Goal: Task Accomplishment & Management: Use online tool/utility

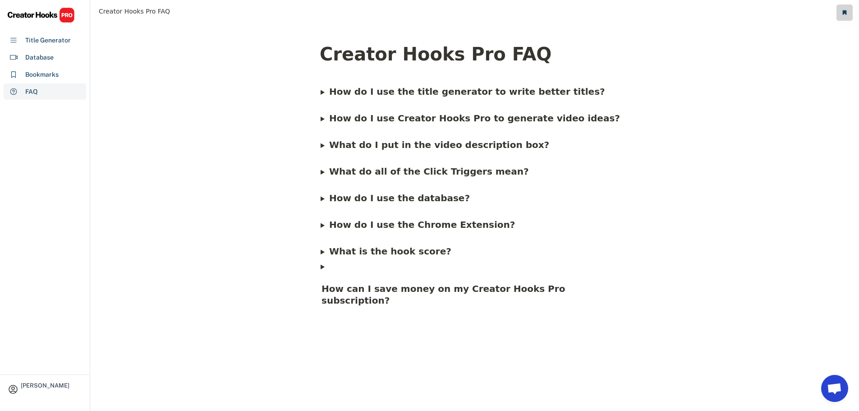
click at [391, 254] on span "What is the hook score?" at bounding box center [390, 251] width 122 height 11
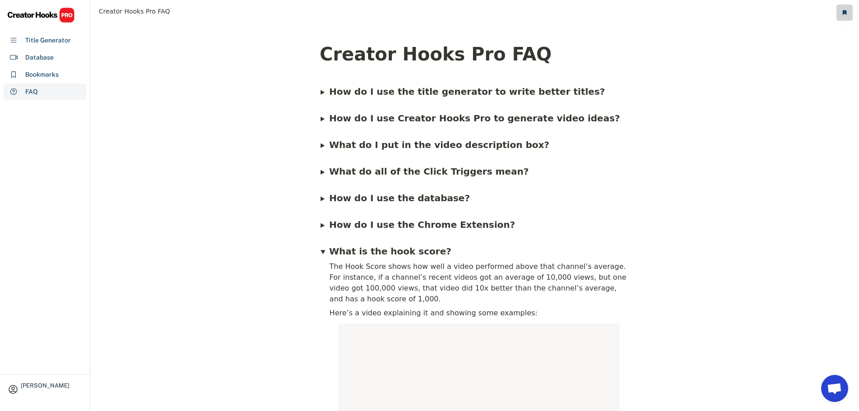
click at [325, 254] on summary "What is the hook score?" at bounding box center [474, 247] width 308 height 24
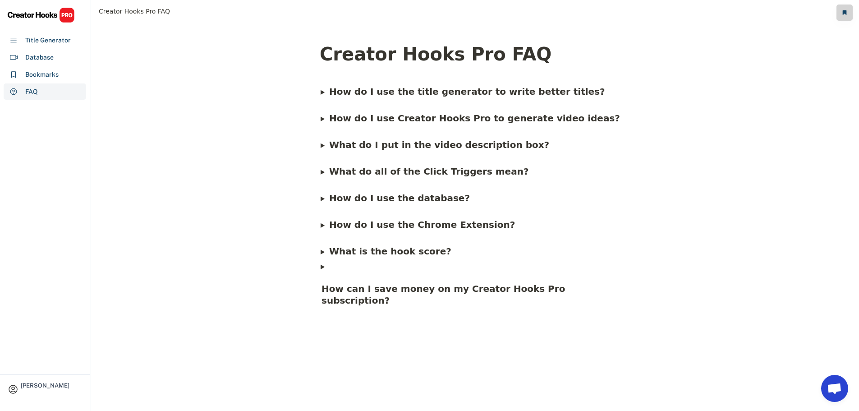
click at [361, 198] on span "How do I use the database?" at bounding box center [399, 197] width 141 height 11
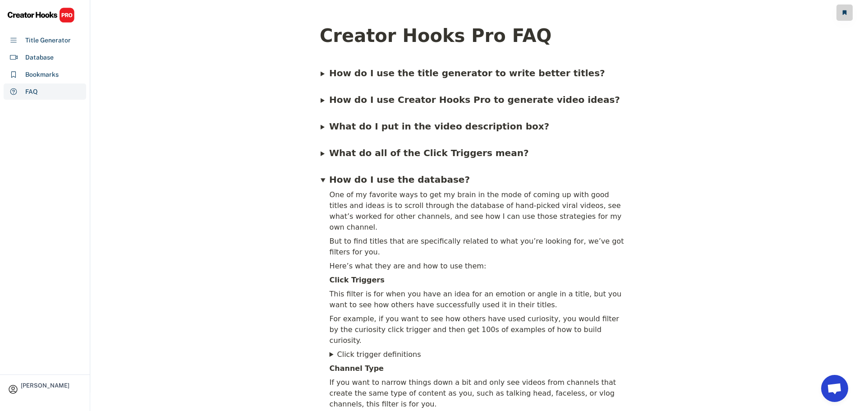
scroll to position [11, 0]
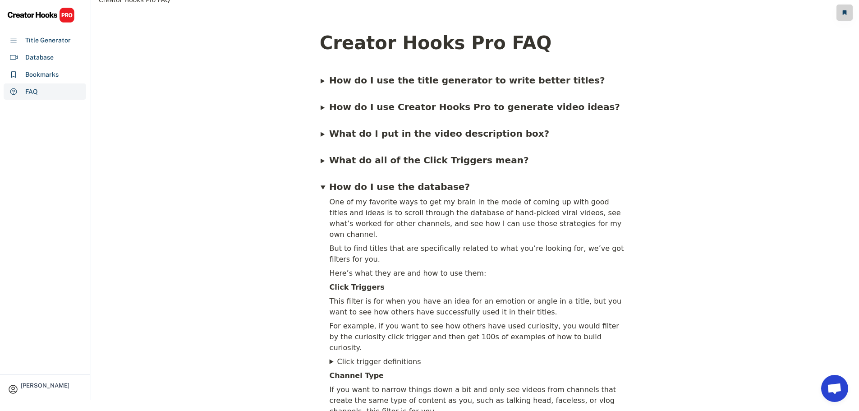
click at [371, 160] on span "What do all of the Click Triggers mean?" at bounding box center [429, 160] width 200 height 11
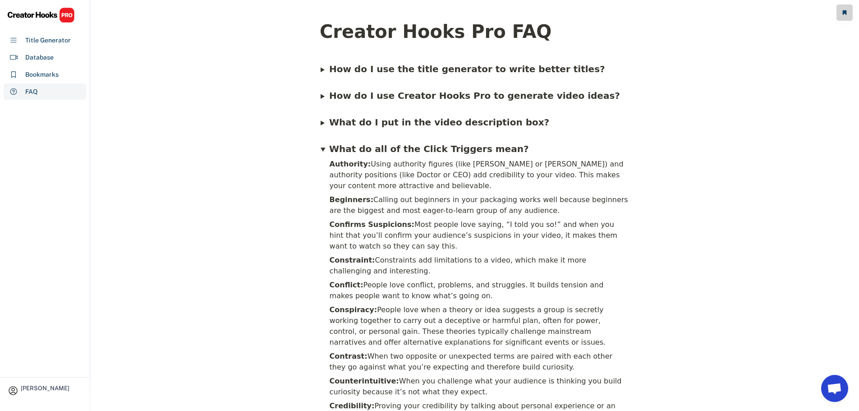
scroll to position [0, 0]
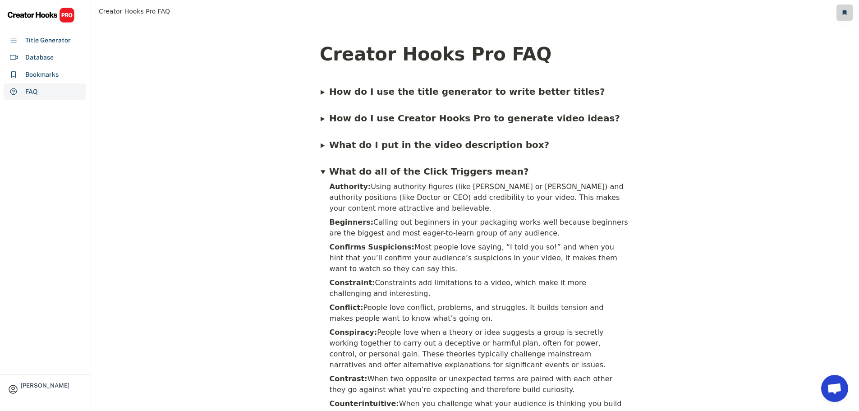
click at [388, 174] on span "What do all of the Click Triggers mean?" at bounding box center [429, 171] width 200 height 11
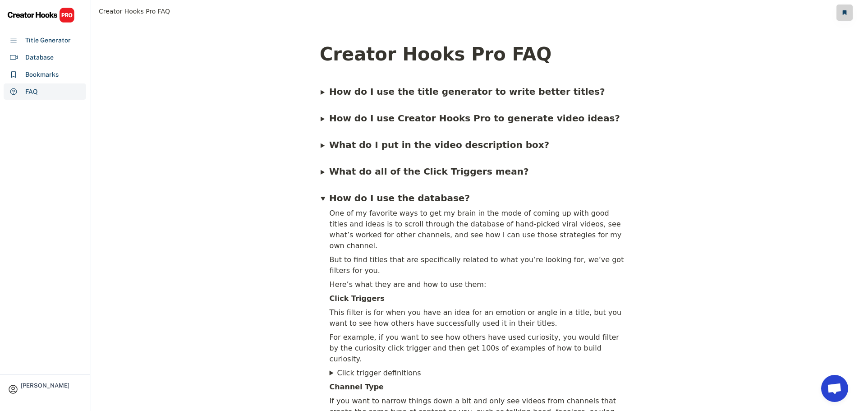
click at [384, 144] on b "What do I put in the video description box?" at bounding box center [439, 144] width 220 height 11
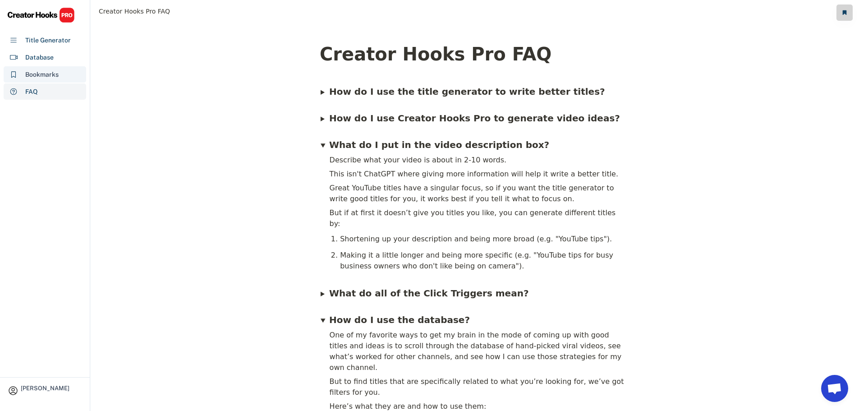
click at [54, 73] on div "Bookmarks" at bounding box center [41, 74] width 33 height 9
select select "******"
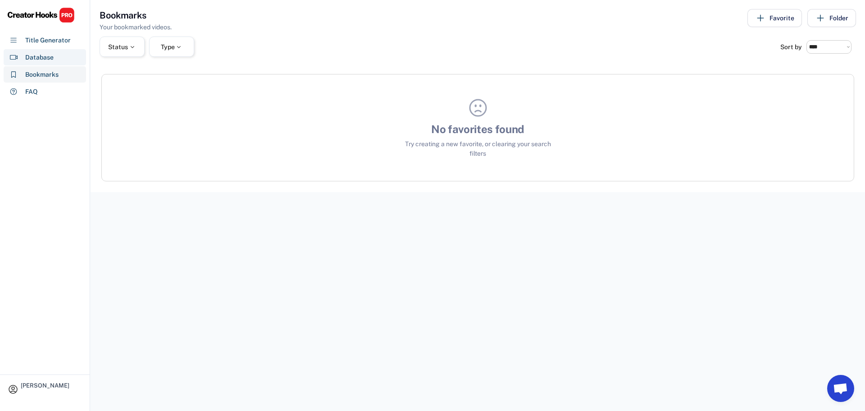
click at [46, 57] on div "Database" at bounding box center [39, 57] width 28 height 9
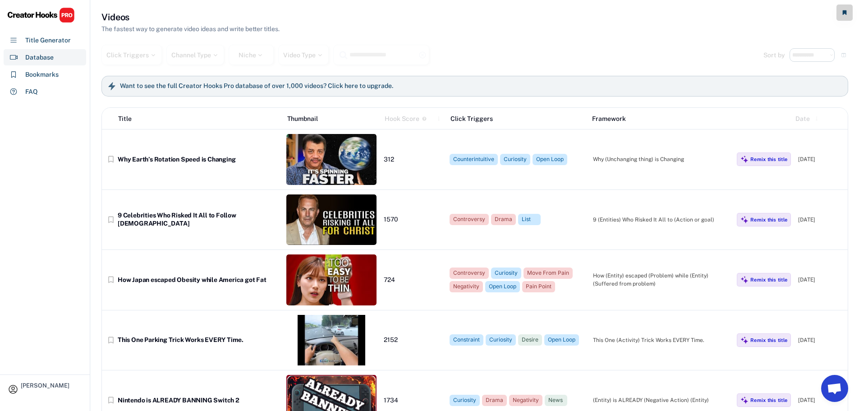
click at [809, 58] on select "**********" at bounding box center [811, 55] width 45 height 14
click at [702, 44] on div "**********" at bounding box center [474, 236] width 746 height 451
click at [27, 37] on div "Title Generator" at bounding box center [48, 40] width 46 height 9
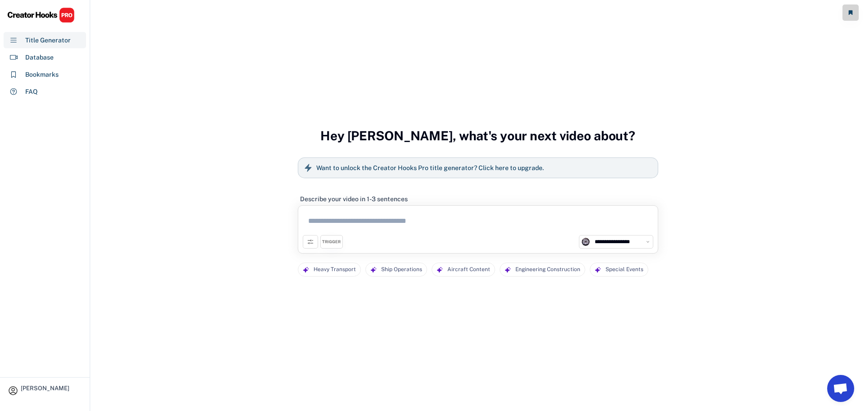
click at [429, 218] on textarea at bounding box center [478, 222] width 351 height 25
paste textarea "**********"
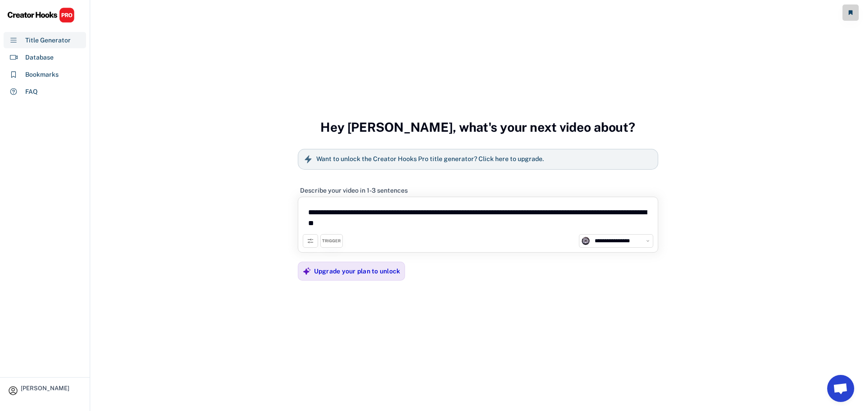
type textarea "**********"
click at [310, 241] on icon at bounding box center [310, 240] width 7 height 7
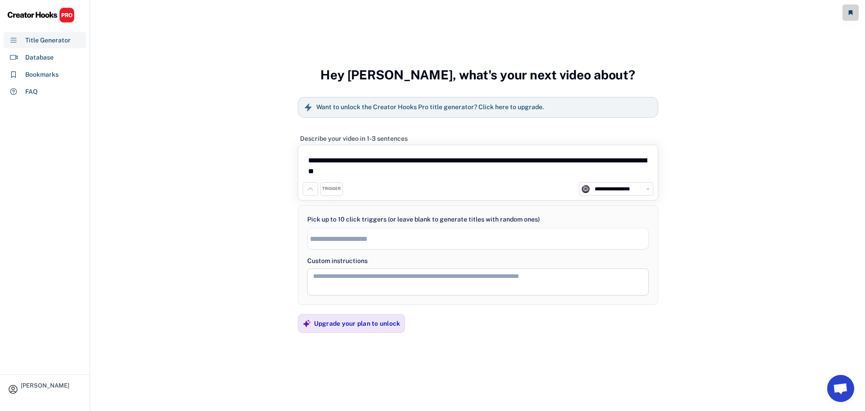
click at [330, 188] on div "TRIGGER" at bounding box center [331, 189] width 18 height 6
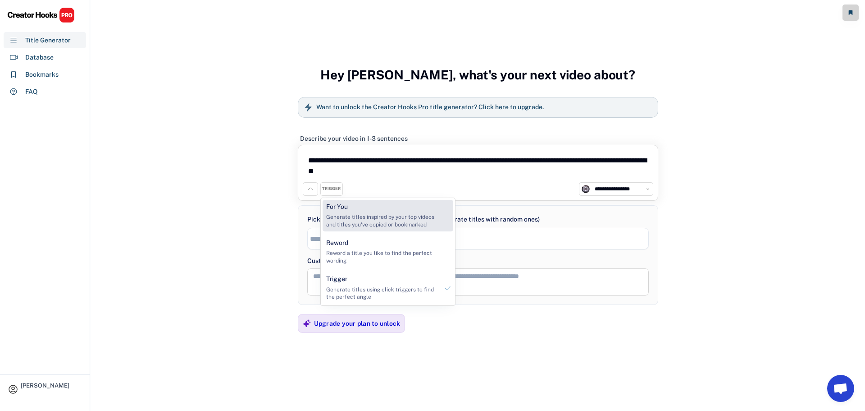
click at [363, 223] on div "Generate titles inspired by your top videos and titles you've copied or bookmar…" at bounding box center [382, 220] width 112 height 15
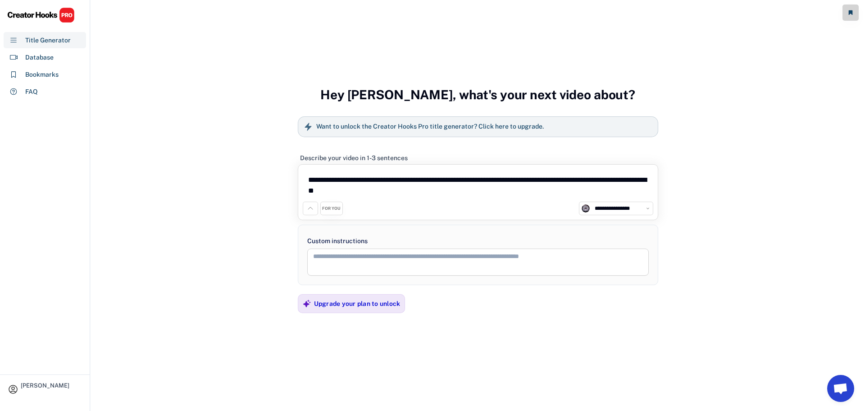
click at [15, 13] on img at bounding box center [41, 15] width 68 height 16
click at [55, 57] on div "Database" at bounding box center [45, 57] width 82 height 16
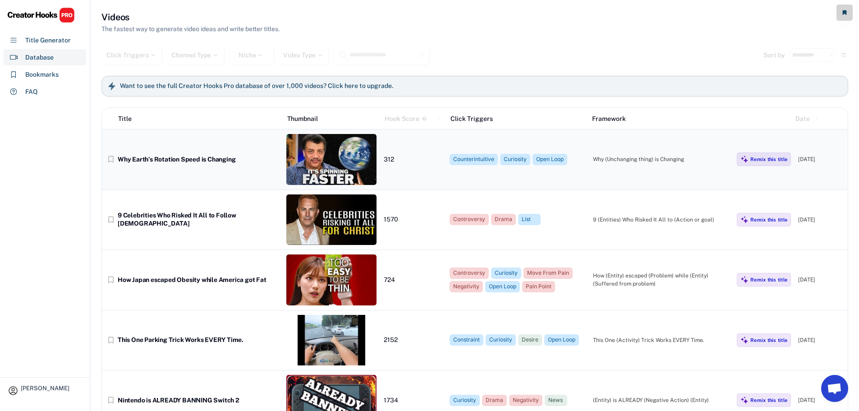
click at [206, 158] on div "Why Earth’s Rotation Speed is Changing" at bounding box center [198, 160] width 161 height 8
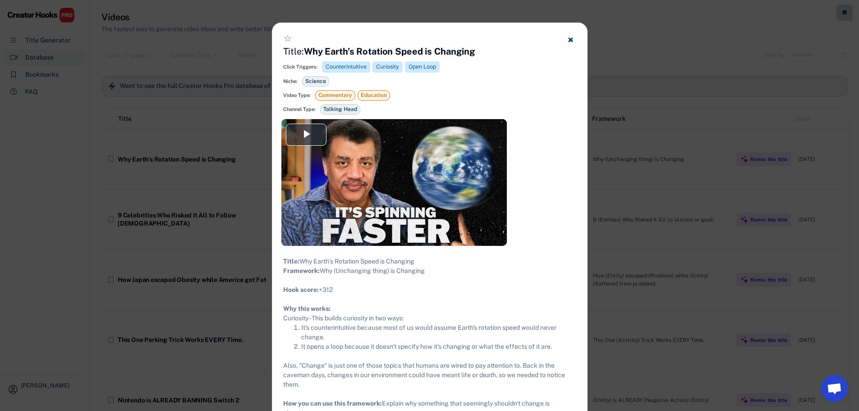
click at [571, 38] on icon at bounding box center [570, 39] width 7 height 7
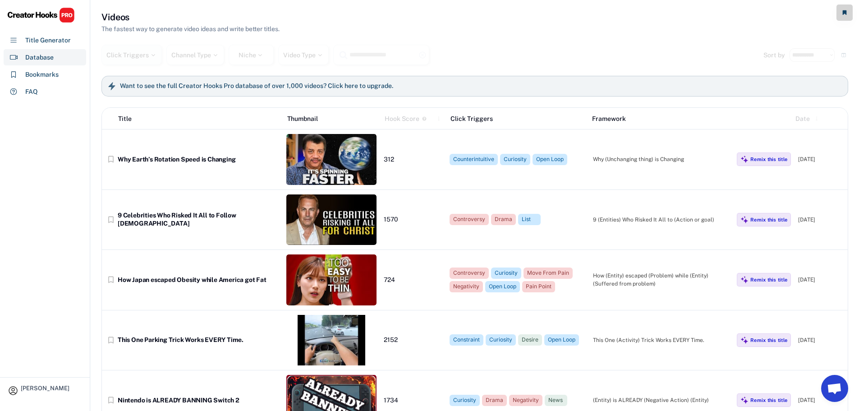
click at [151, 54] on div at bounding box center [153, 55] width 8 height 6
click at [191, 56] on div "Channel Type" at bounding box center [195, 55] width 48 height 6
click at [42, 40] on div "Title Generator" at bounding box center [48, 40] width 46 height 9
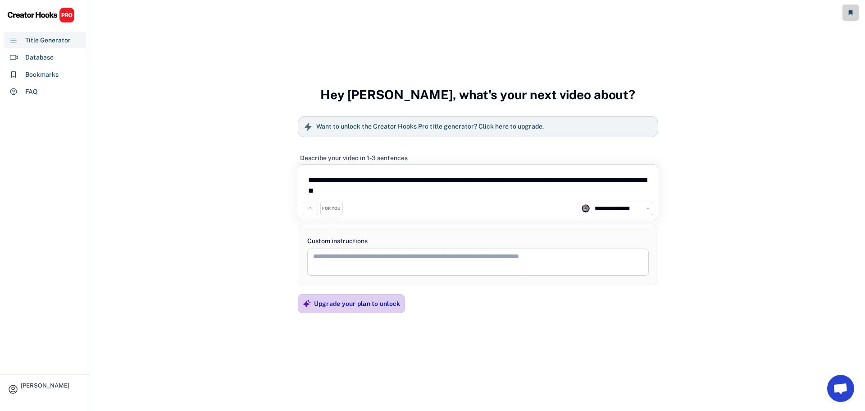
click at [332, 296] on div "Upgrade your plan to unlock" at bounding box center [357, 303] width 87 height 18
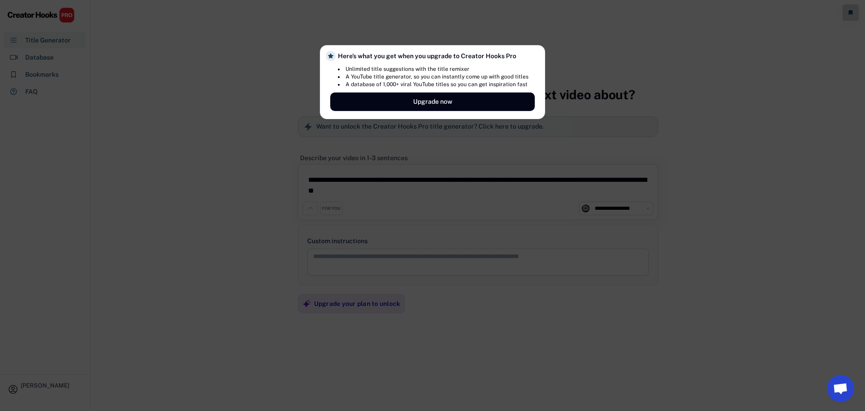
click at [224, 104] on div at bounding box center [432, 205] width 865 height 411
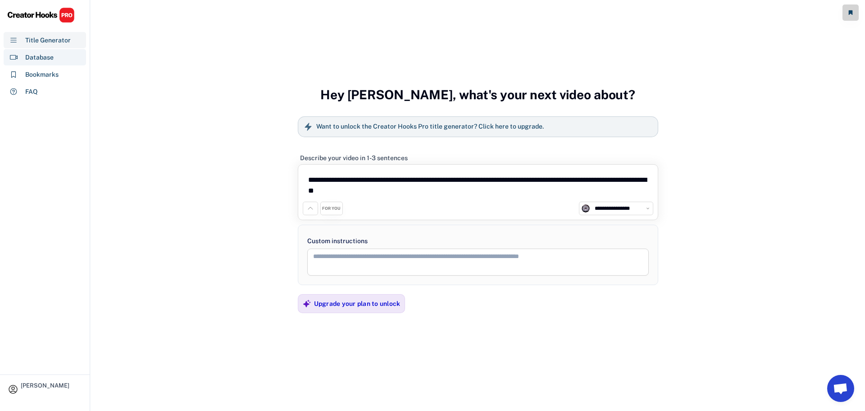
click at [44, 58] on div "Database" at bounding box center [39, 57] width 28 height 9
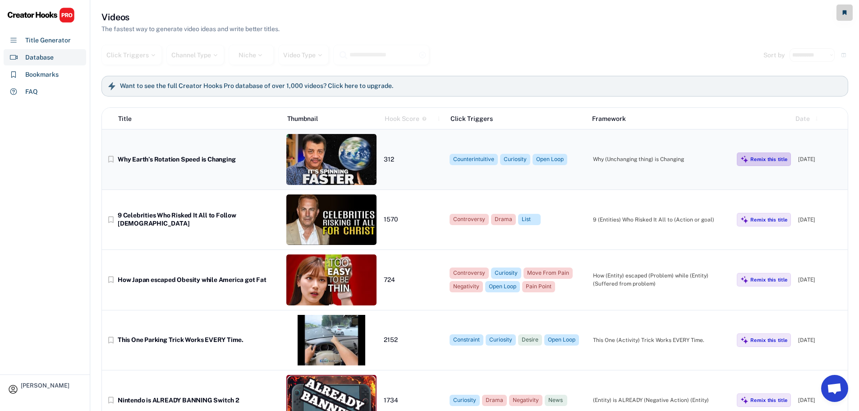
click at [760, 160] on div "Remix this title" at bounding box center [768, 159] width 37 height 6
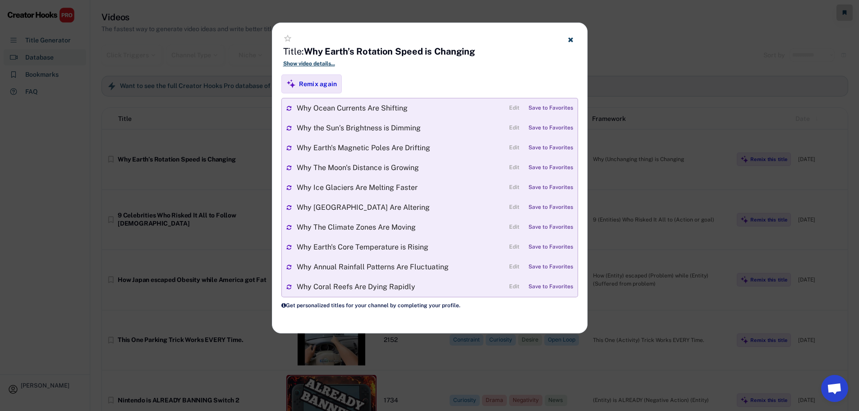
click at [573, 42] on icon at bounding box center [570, 39] width 7 height 7
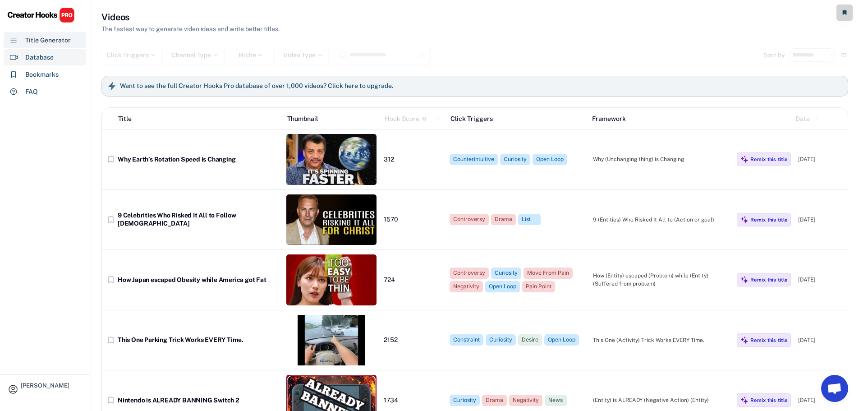
click at [55, 43] on div "Title Generator" at bounding box center [48, 40] width 46 height 9
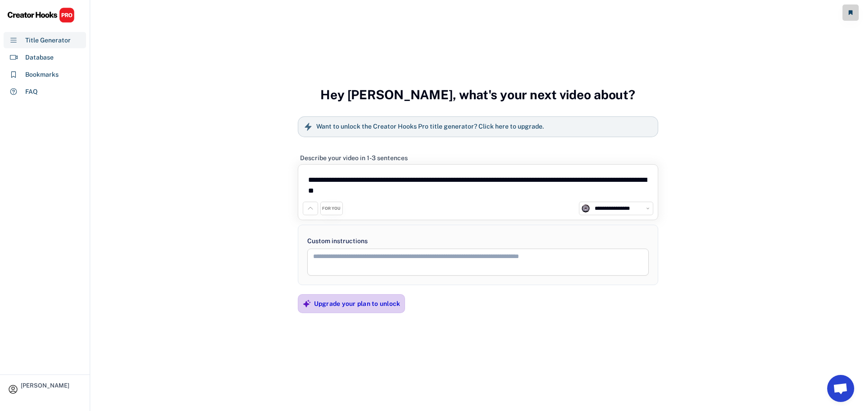
click at [348, 306] on div "Upgrade your plan to unlock" at bounding box center [357, 303] width 87 height 8
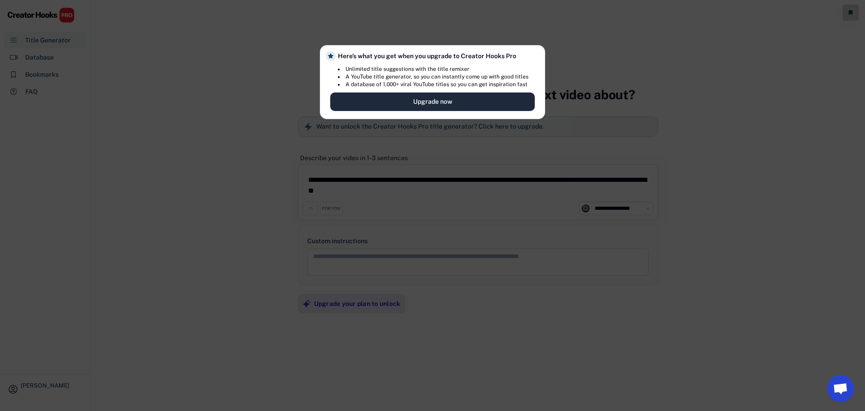
click at [432, 101] on button "Upgrade now" at bounding box center [432, 101] width 205 height 18
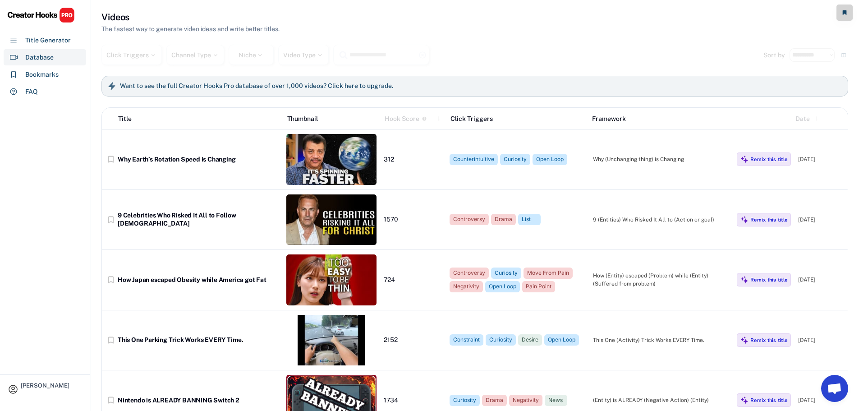
click at [42, 15] on img at bounding box center [41, 15] width 68 height 16
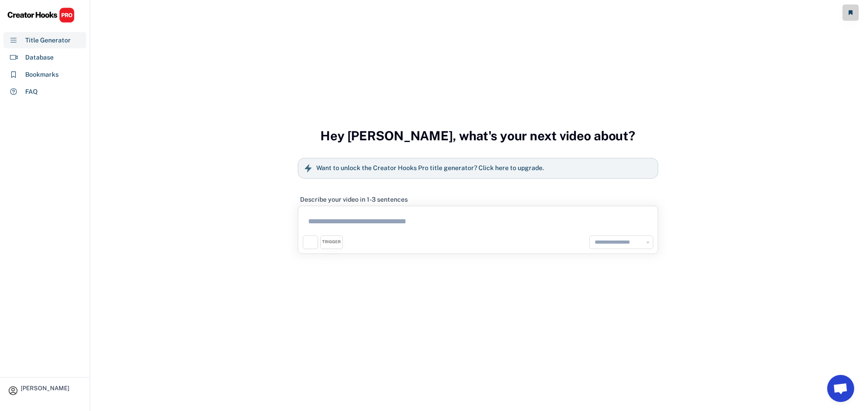
select select "**********"
click at [654, 119] on div "**********" at bounding box center [478, 203] width 361 height 174
